Goal: Task Accomplishment & Management: Manage account settings

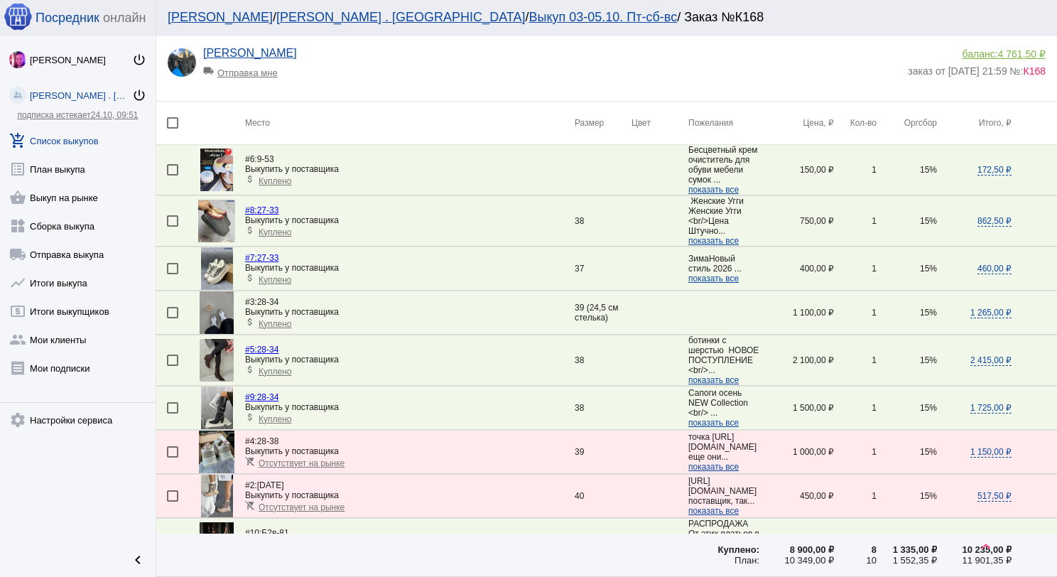
scroll to position [156, 0]
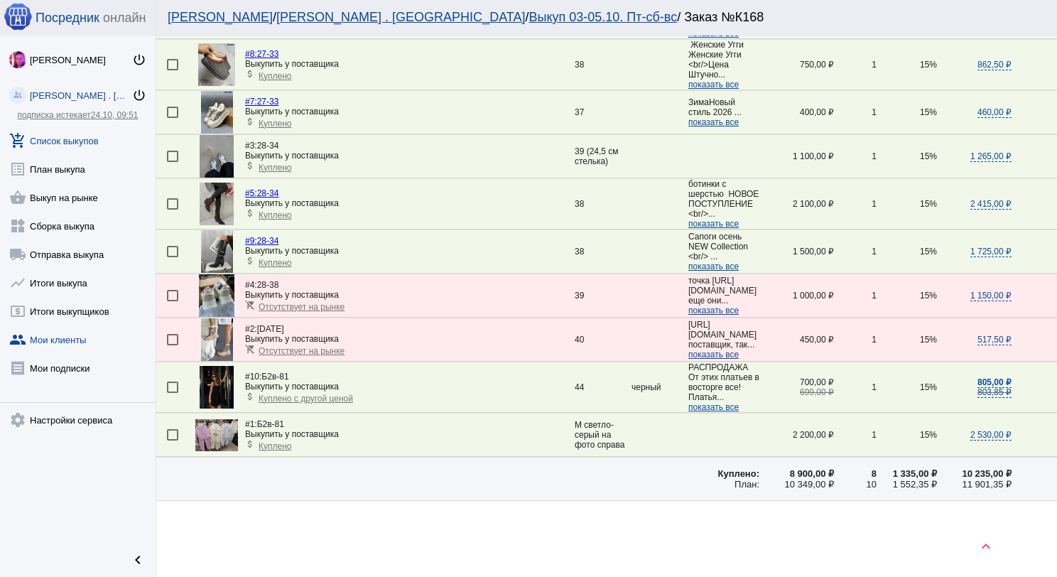
click at [77, 335] on link "group Мои клиенты" at bounding box center [78, 336] width 156 height 28
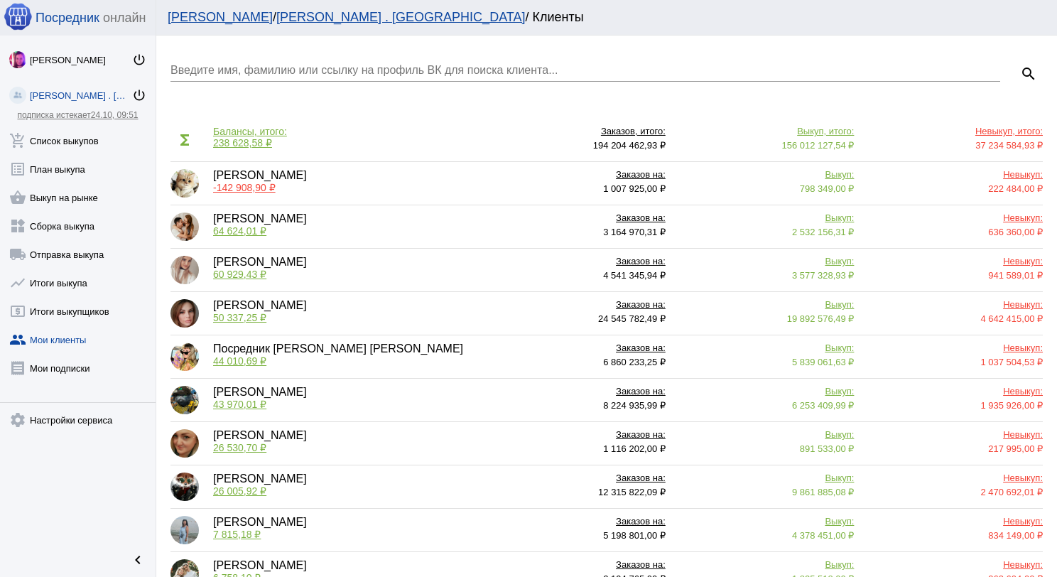
click at [321, 65] on input "Введите имя, фамилию или ссылку на профиль ВК для поиска клиента..." at bounding box center [585, 70] width 830 height 13
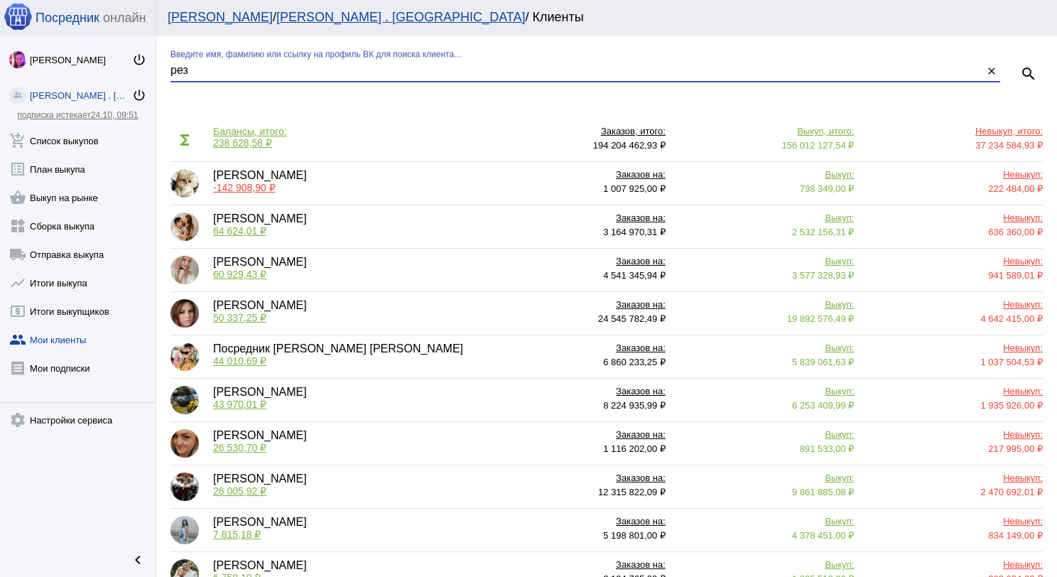
type input "рез"
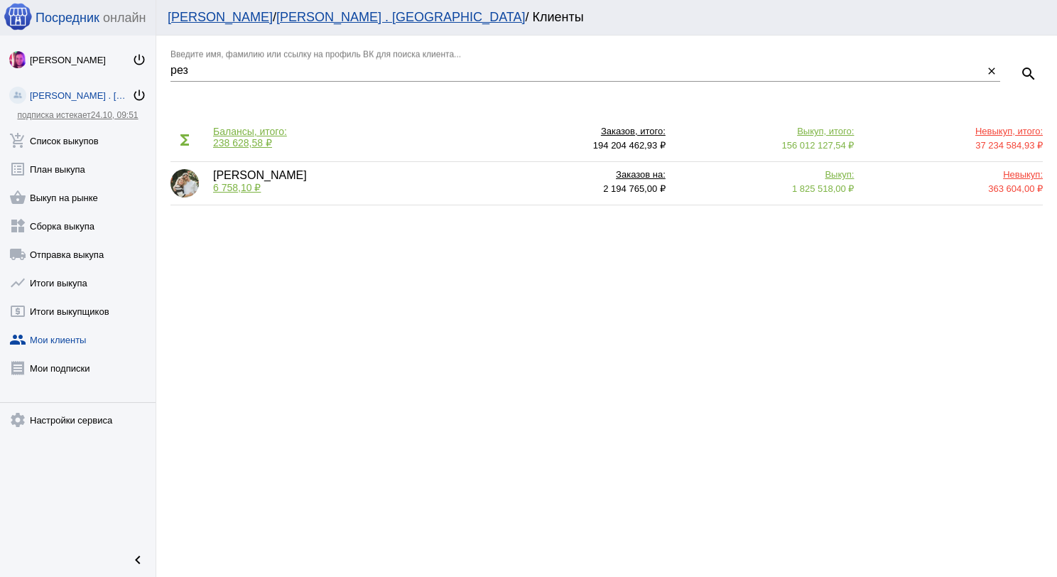
click at [239, 192] on span "6 758,10 ₽" at bounding box center [237, 187] width 48 height 11
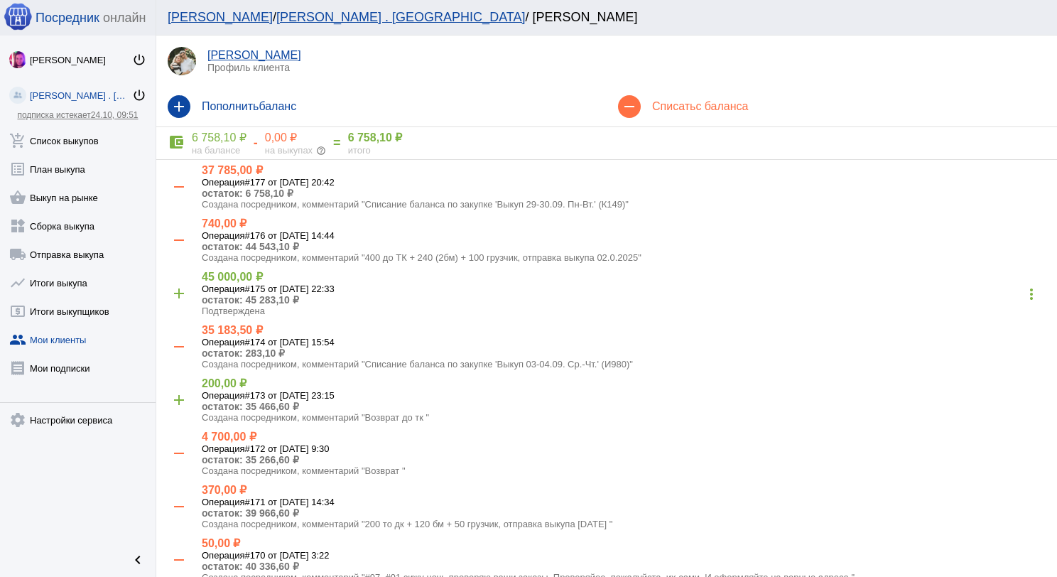
click at [692, 108] on h4 "Списать с баланса" at bounding box center [848, 106] width 393 height 13
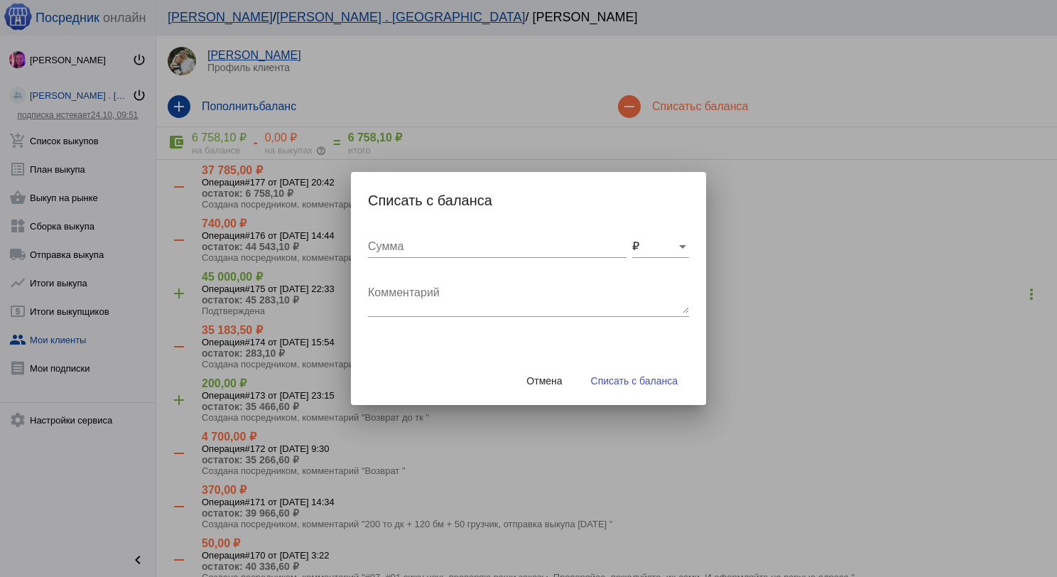
click at [504, 251] on input "Сумма" at bounding box center [497, 246] width 259 height 13
type input "6700"
click at [496, 287] on textarea "Комментарий" at bounding box center [528, 299] width 321 height 28
type textarea "Возврат по заявке"
click at [633, 383] on span "Списать с баланса" at bounding box center [634, 380] width 87 height 11
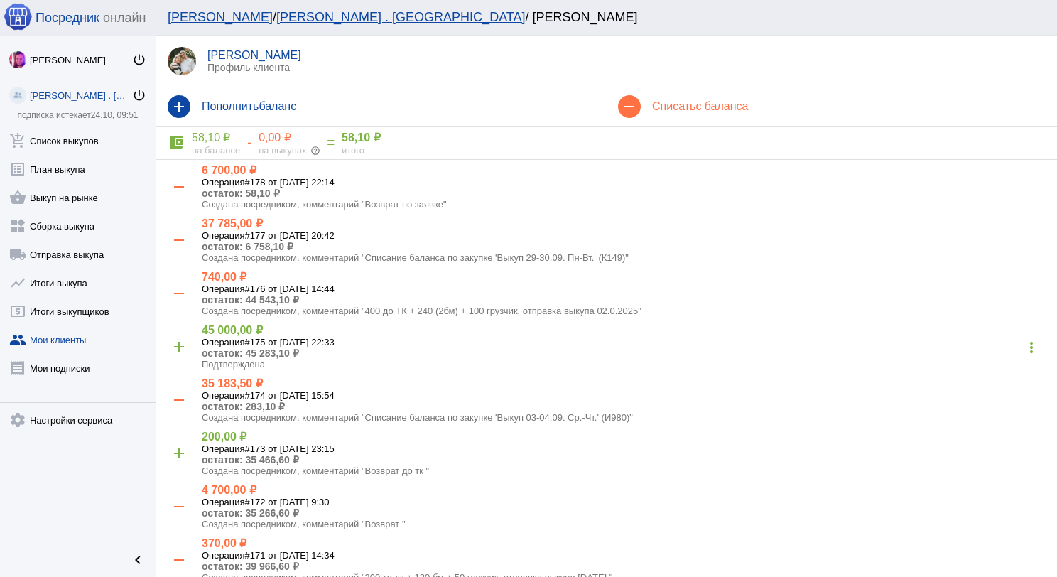
click at [70, 341] on link "group Мои клиенты" at bounding box center [78, 336] width 156 height 28
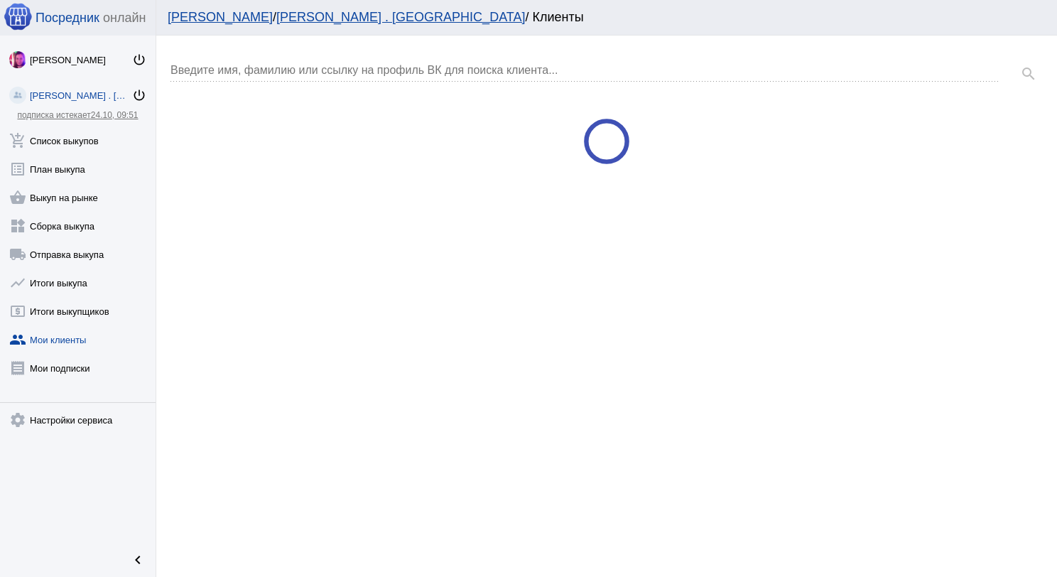
click at [309, 67] on input "Введите имя, фамилию или ссылку на профиль ВК для поиска клиента..." at bounding box center [585, 70] width 830 height 13
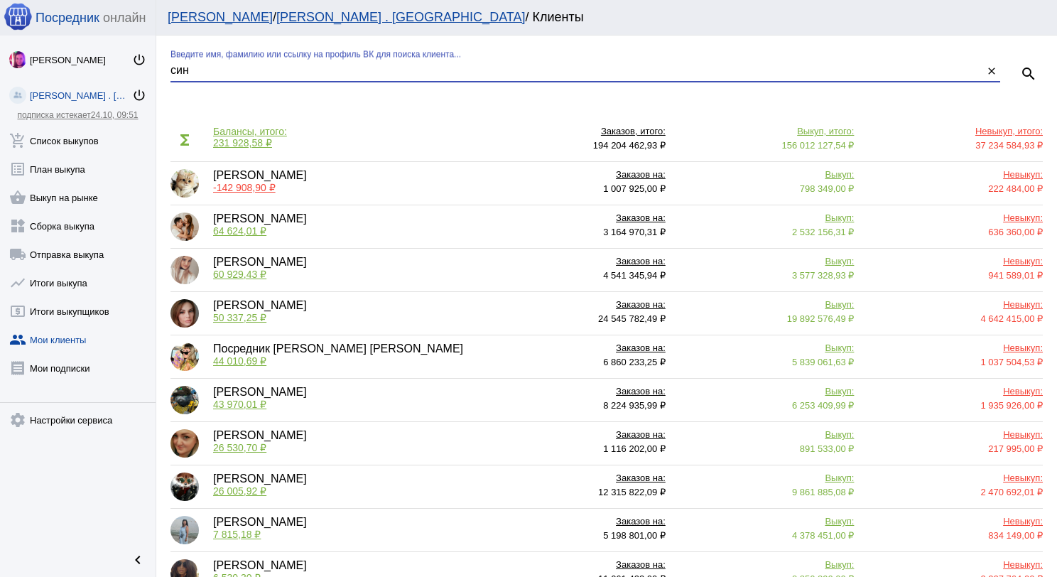
type input "син"
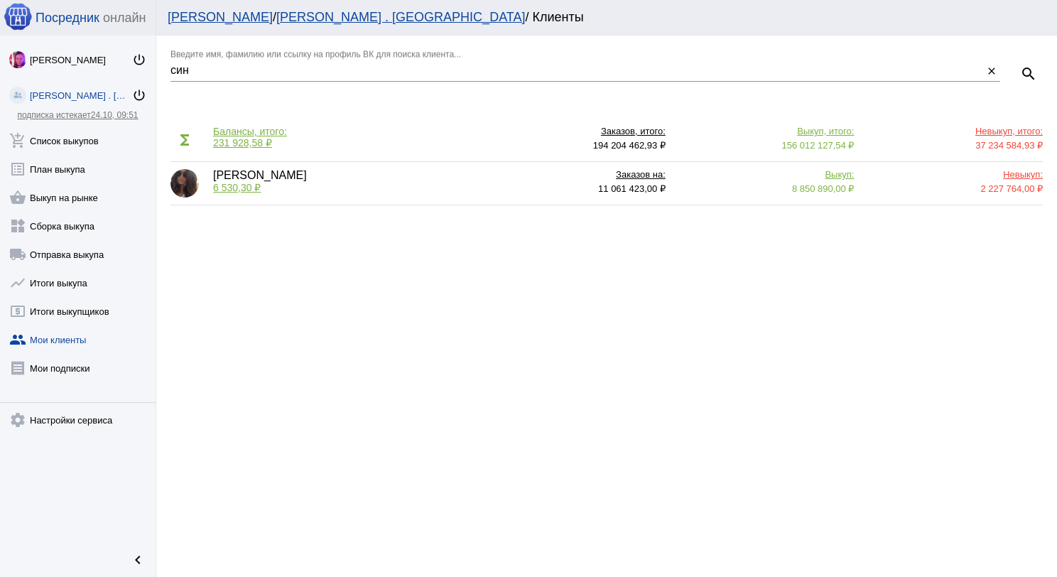
click at [233, 186] on span "6 530,30 ₽" at bounding box center [237, 187] width 48 height 11
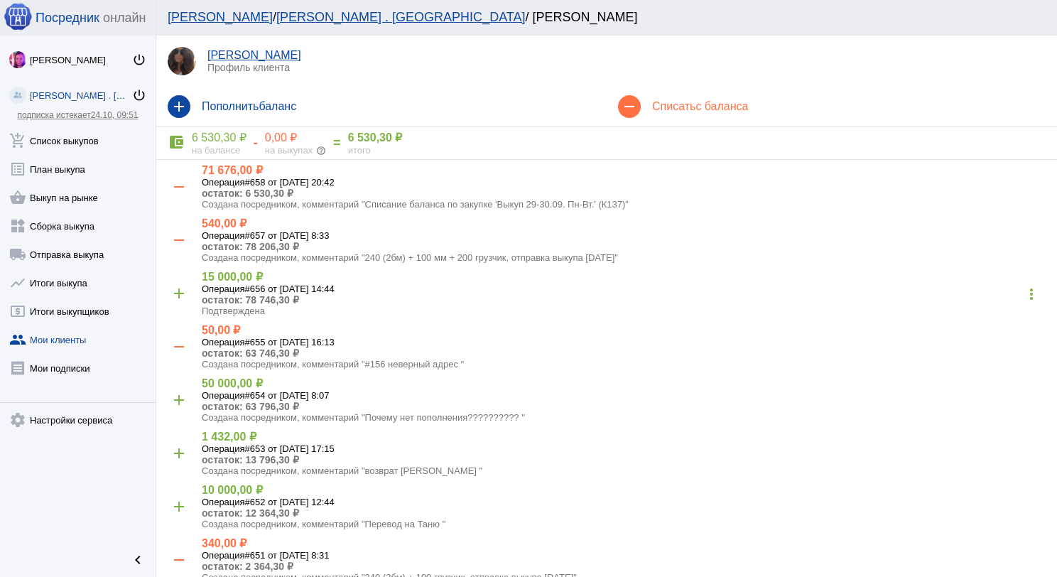
click at [188, 121] on div "add Пополнить баланс" at bounding box center [381, 107] width 450 height 40
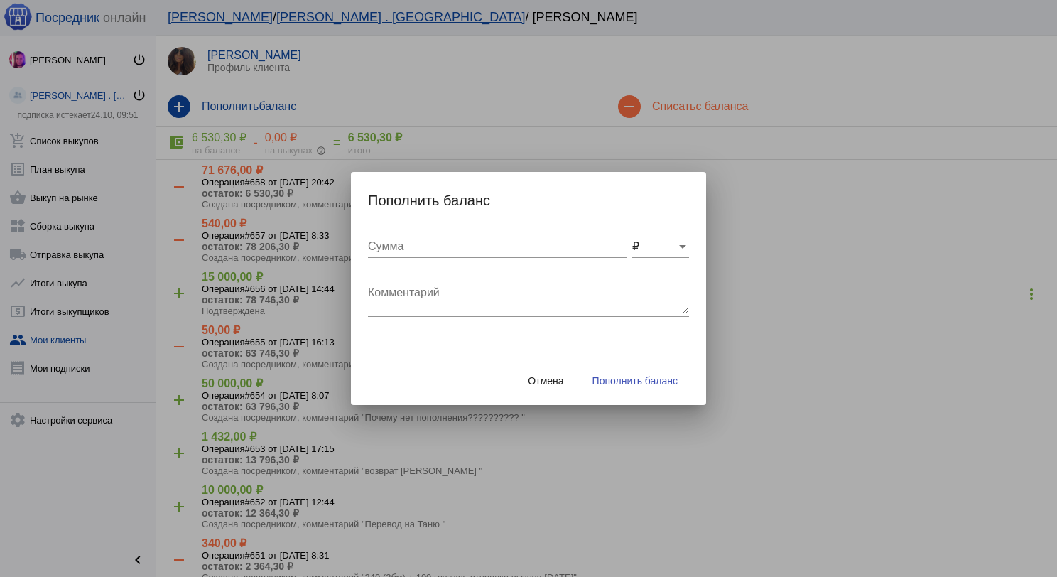
click at [386, 248] on input "Сумма" at bounding box center [497, 246] width 259 height 13
type input "6700"
click at [435, 283] on div "Комментарий" at bounding box center [528, 294] width 321 height 45
type textarea "Перевод на Резникову - возврат"
click at [612, 381] on span "Пополнить баланс" at bounding box center [634, 380] width 85 height 11
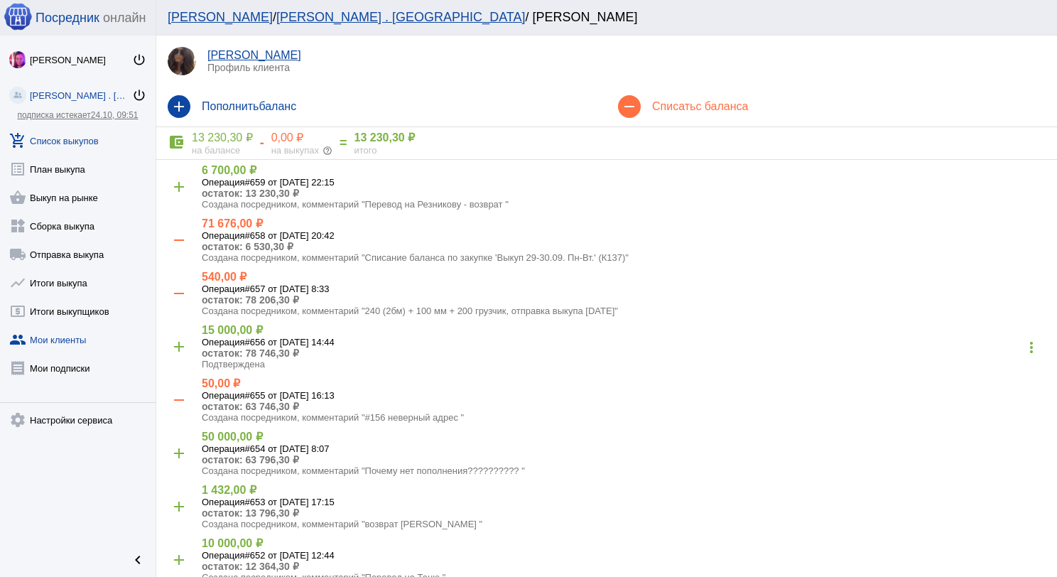
click at [85, 141] on link "add_shopping_cart Список выкупов" at bounding box center [78, 138] width 156 height 28
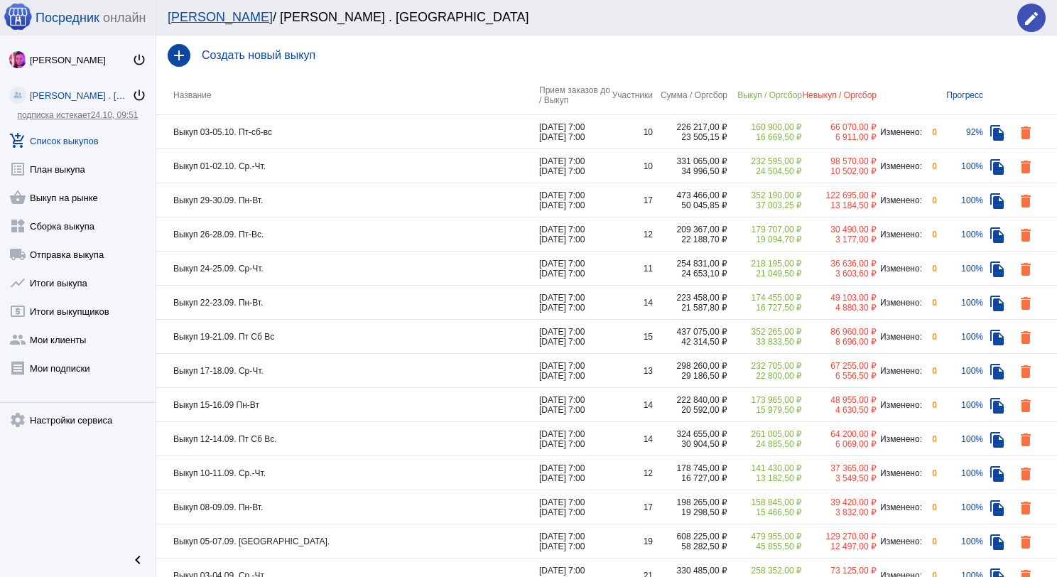
click at [318, 134] on td "Выкуп 03-05.10. Пт-сб-вс" at bounding box center [347, 132] width 383 height 34
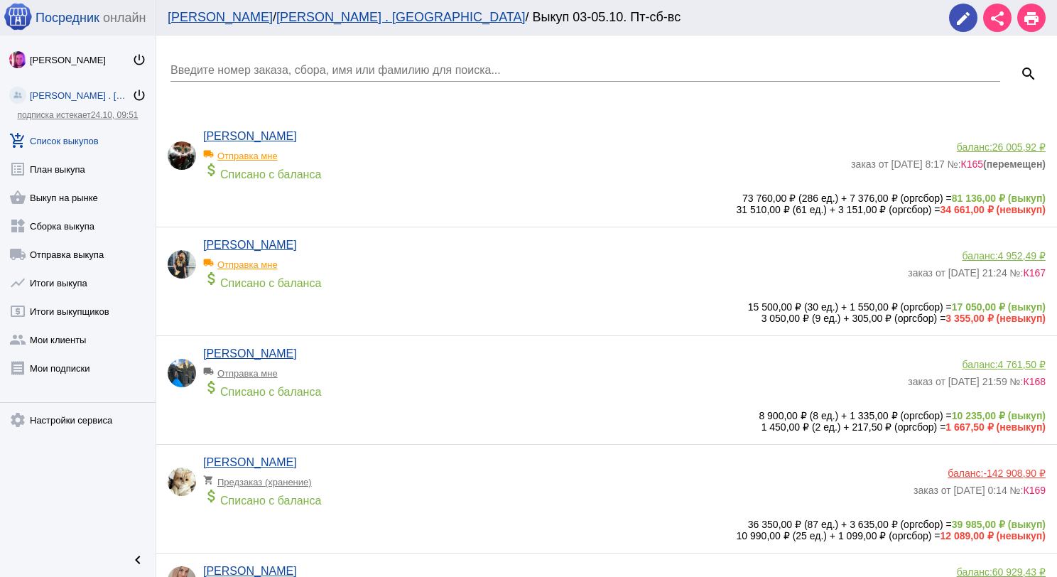
click at [384, 162] on div "attach_money Списано с баланса" at bounding box center [523, 171] width 641 height 20
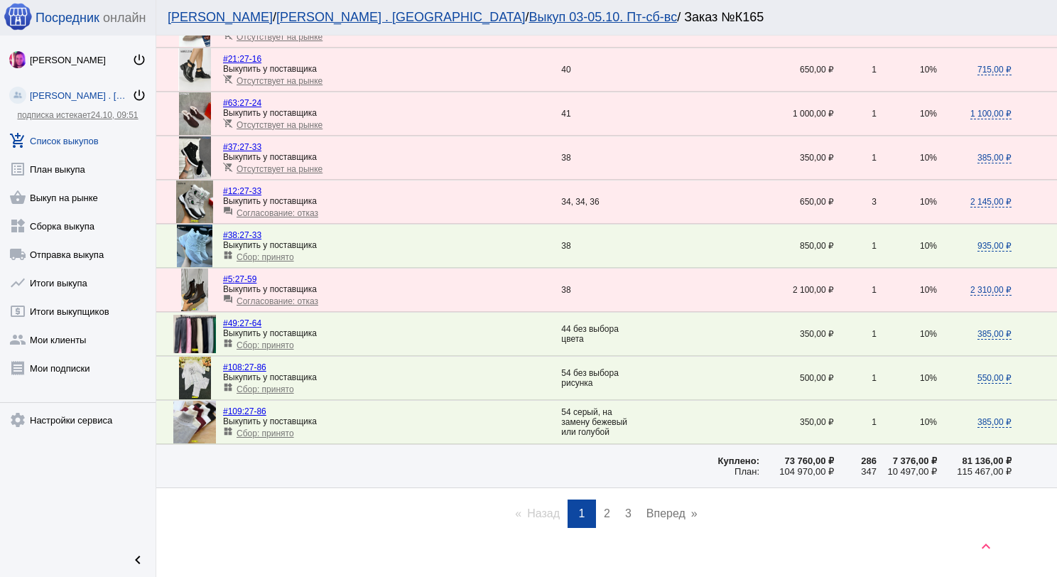
scroll to position [1947, 0]
click at [604, 506] on span "2" at bounding box center [607, 512] width 6 height 12
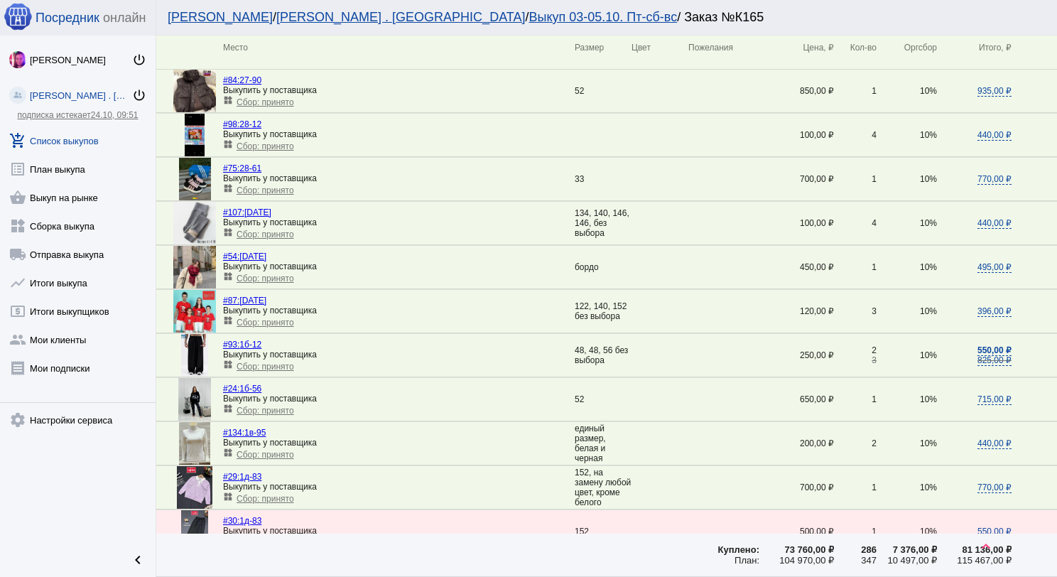
scroll to position [142, 0]
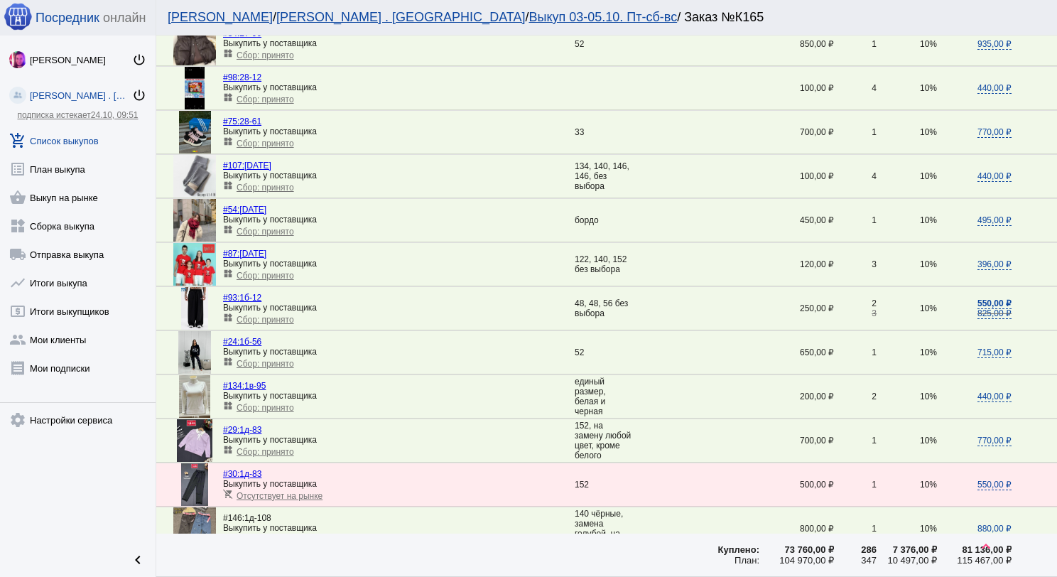
click at [202, 271] on img at bounding box center [194, 264] width 43 height 43
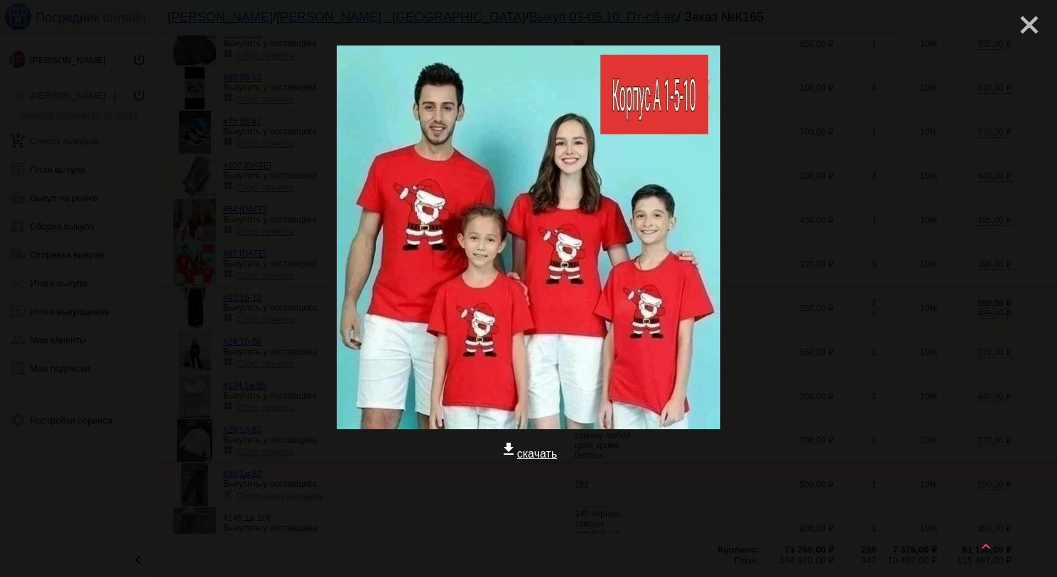
click at [1015, 26] on mat-icon "close" at bounding box center [1023, 19] width 17 height 17
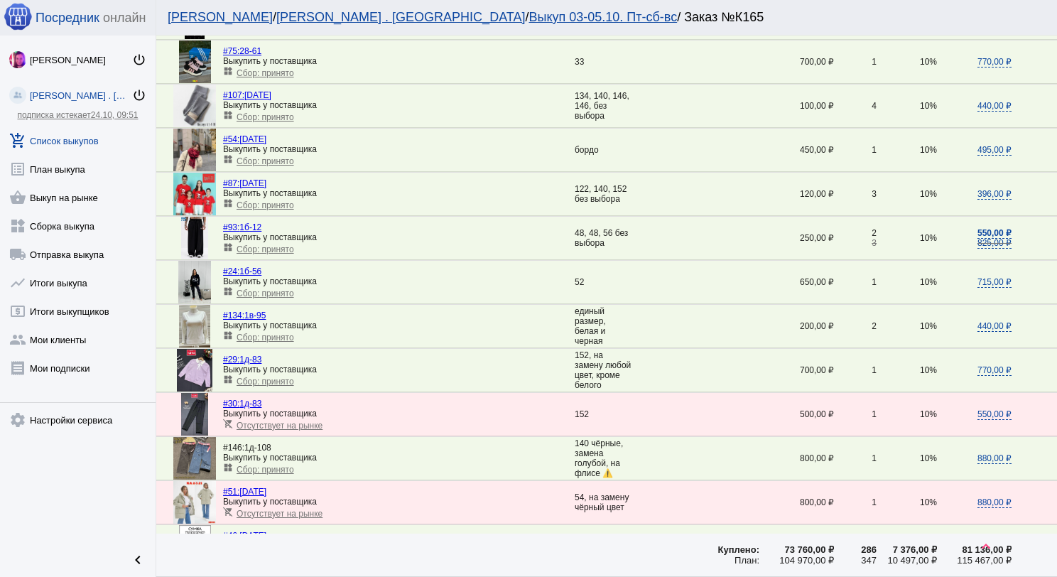
scroll to position [213, 0]
click at [190, 229] on img at bounding box center [194, 237] width 27 height 43
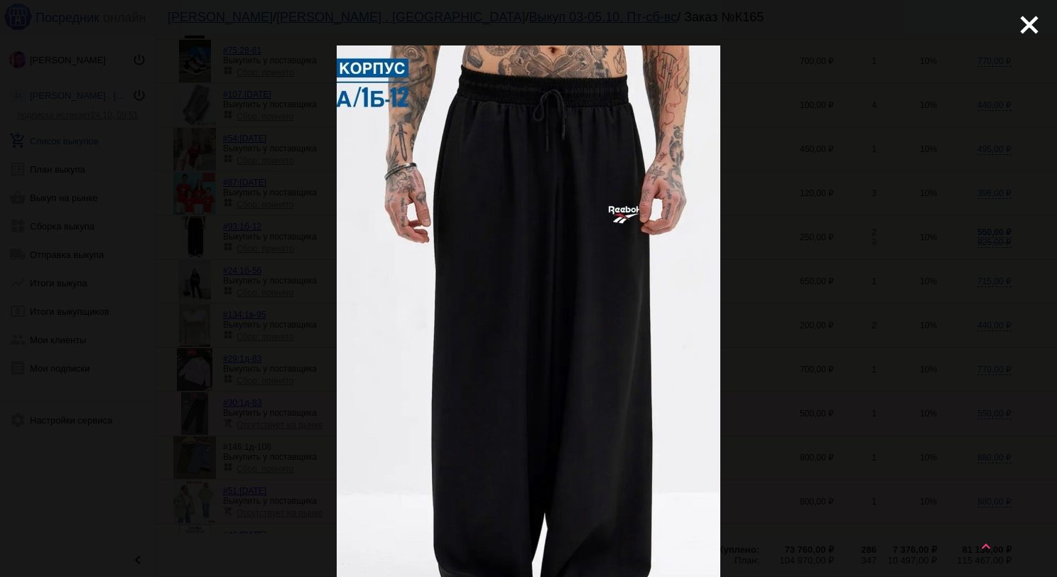
click at [1023, 23] on mat-icon "close" at bounding box center [1023, 19] width 17 height 17
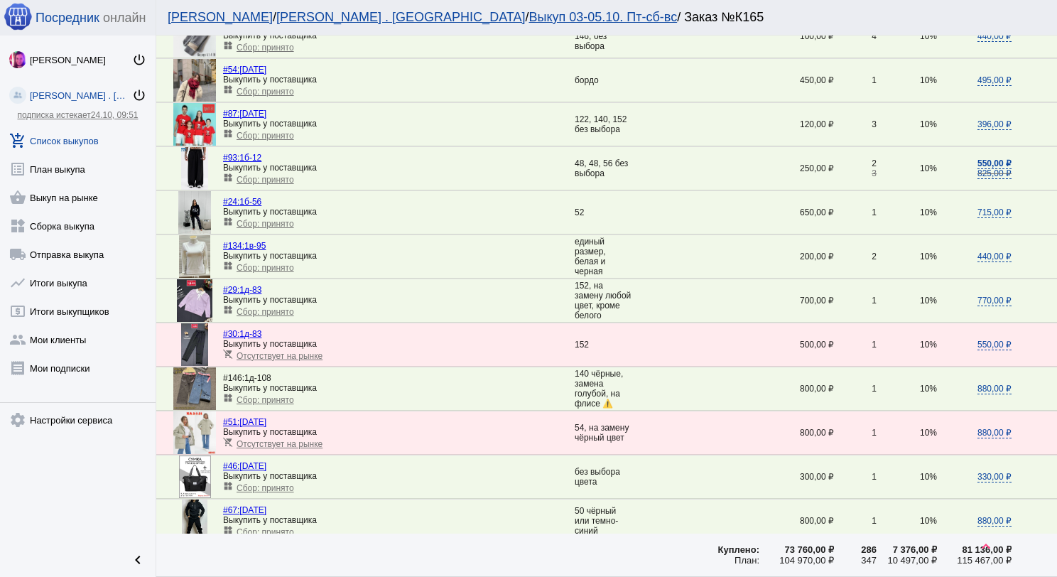
scroll to position [284, 0]
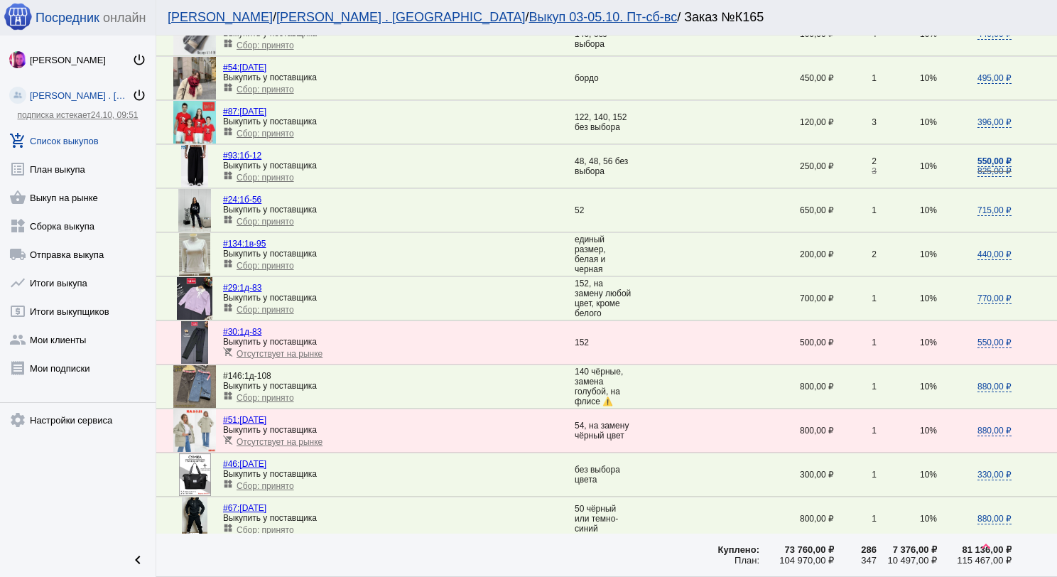
click at [181, 284] on img at bounding box center [195, 298] width 36 height 43
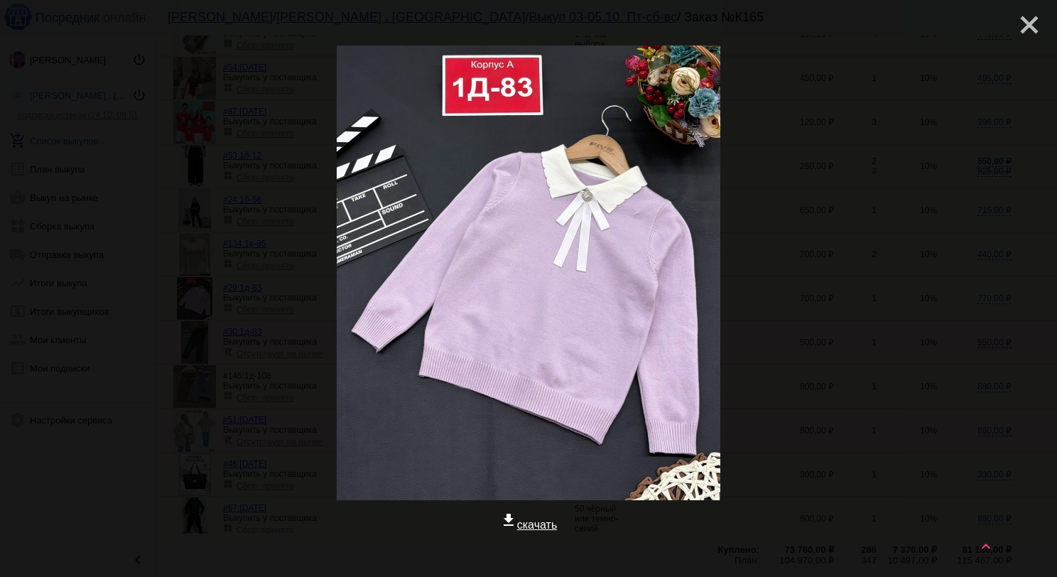
click at [1017, 18] on mat-icon "close" at bounding box center [1023, 19] width 17 height 17
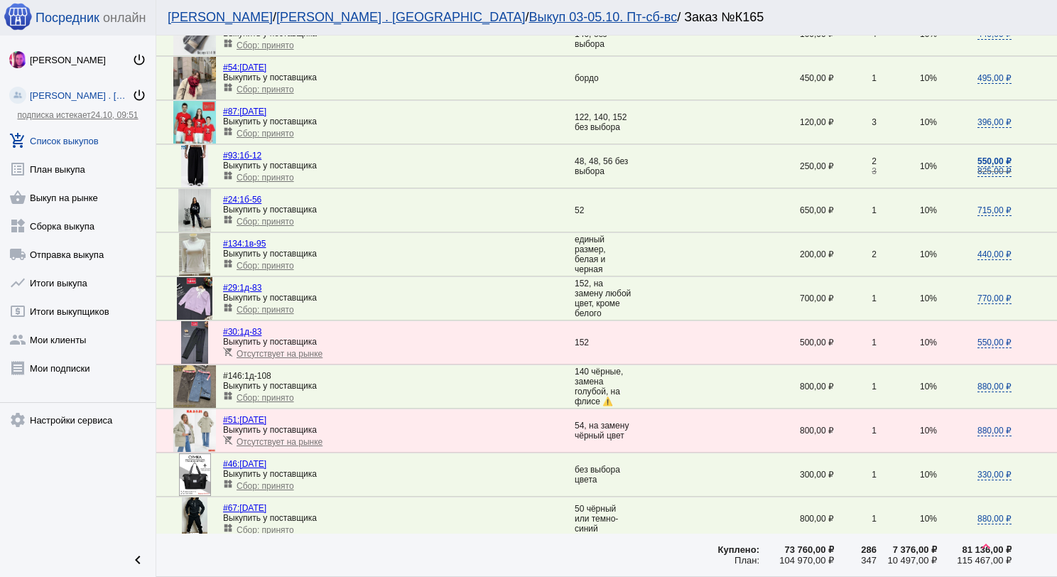
click at [85, 195] on link "shopping_basket Выкуп на рынке" at bounding box center [78, 194] width 156 height 28
